Goal: Entertainment & Leisure: Consume media (video, audio)

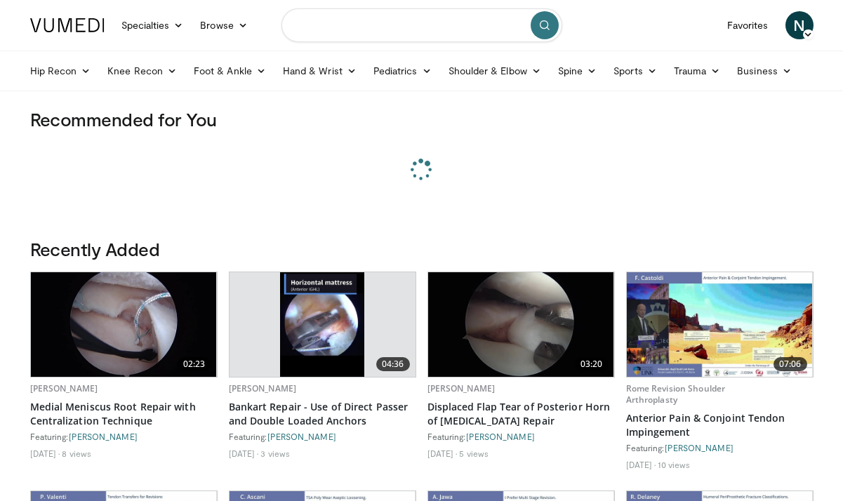
click at [356, 23] on input "Search topics, interventions" at bounding box center [421, 25] width 281 height 34
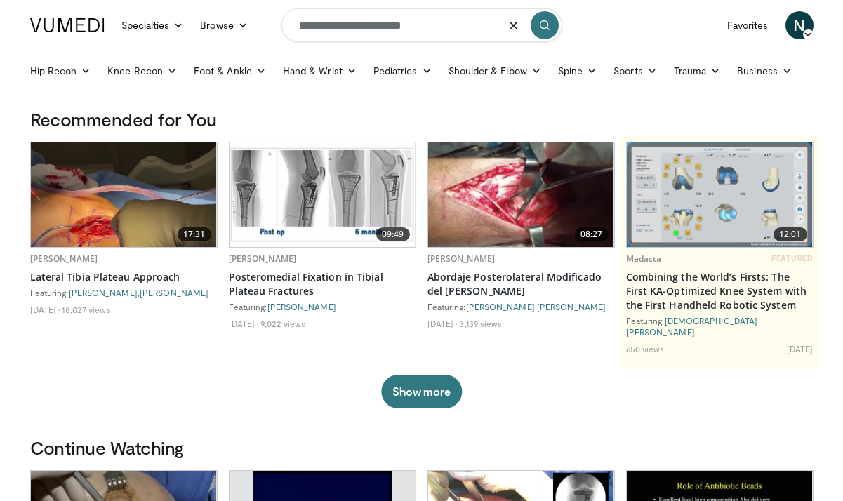
type input "**********"
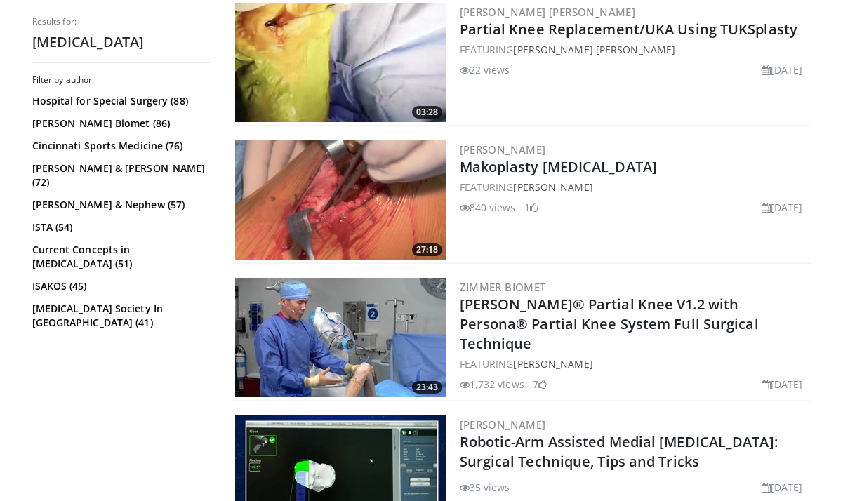
scroll to position [431, 0]
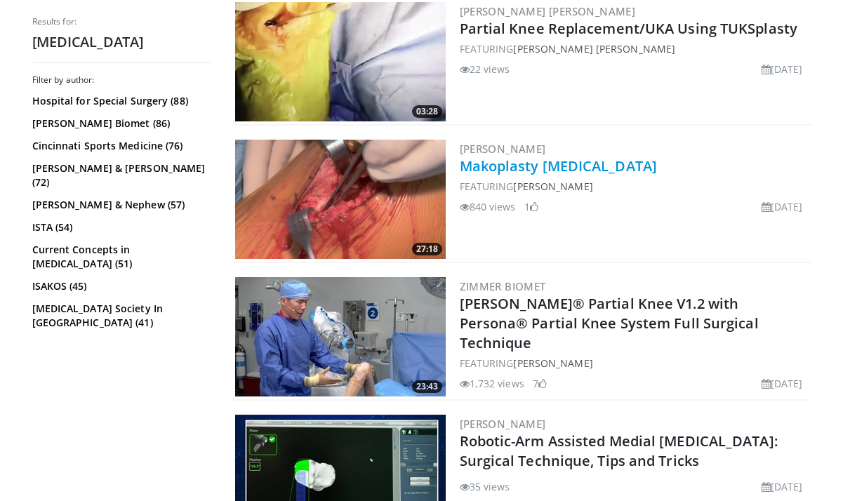
click at [556, 167] on link "Makoplasty [MEDICAL_DATA]" at bounding box center [559, 165] width 198 height 19
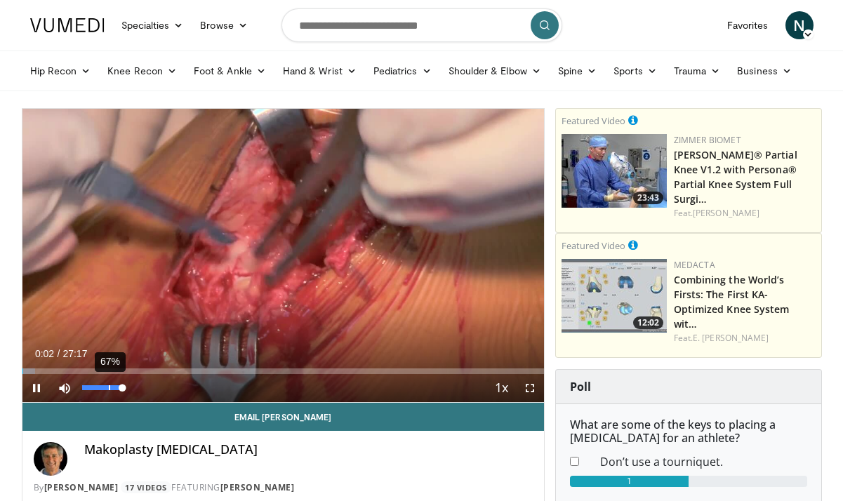
click at [108, 384] on div "67%" at bounding box center [102, 388] width 49 height 28
click at [101, 388] on div "47%" at bounding box center [102, 387] width 40 height 5
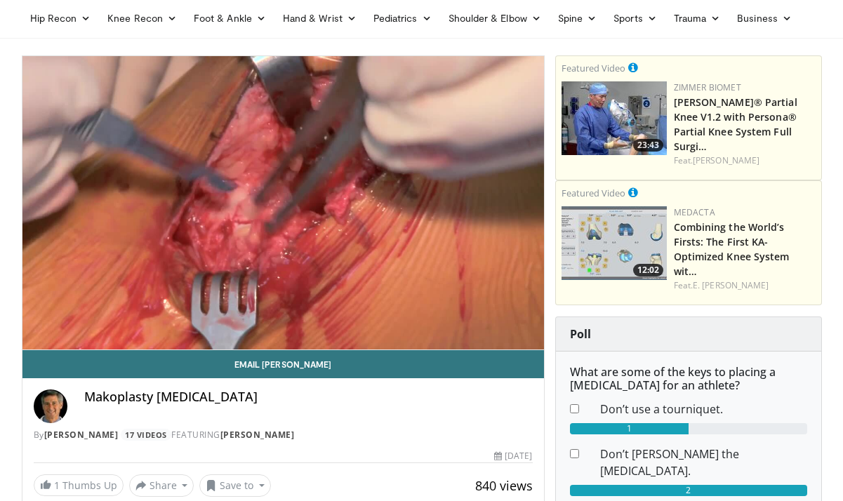
scroll to position [50, 0]
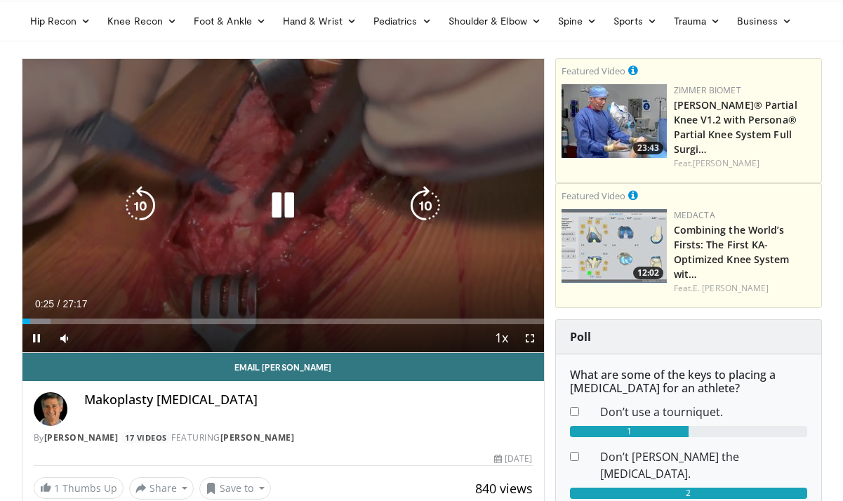
click at [279, 201] on icon "Video Player" at bounding box center [282, 205] width 39 height 39
